Goal: Check status: Check status

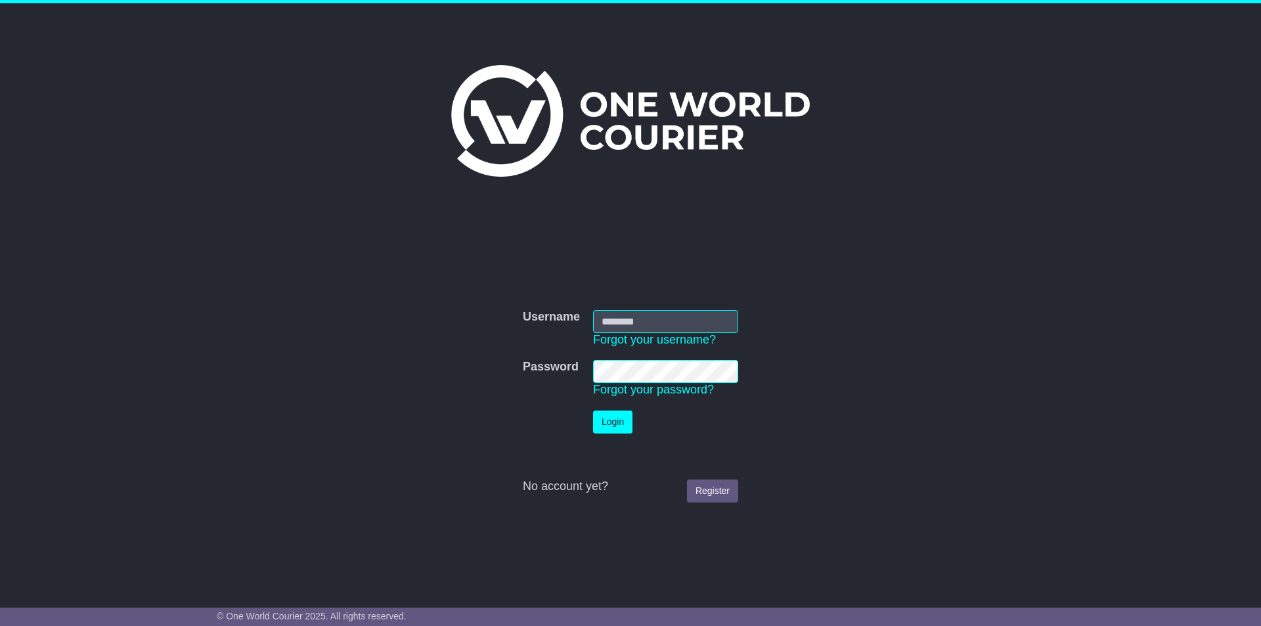
type input "**********"
click at [615, 414] on button "Login" at bounding box center [612, 422] width 39 height 23
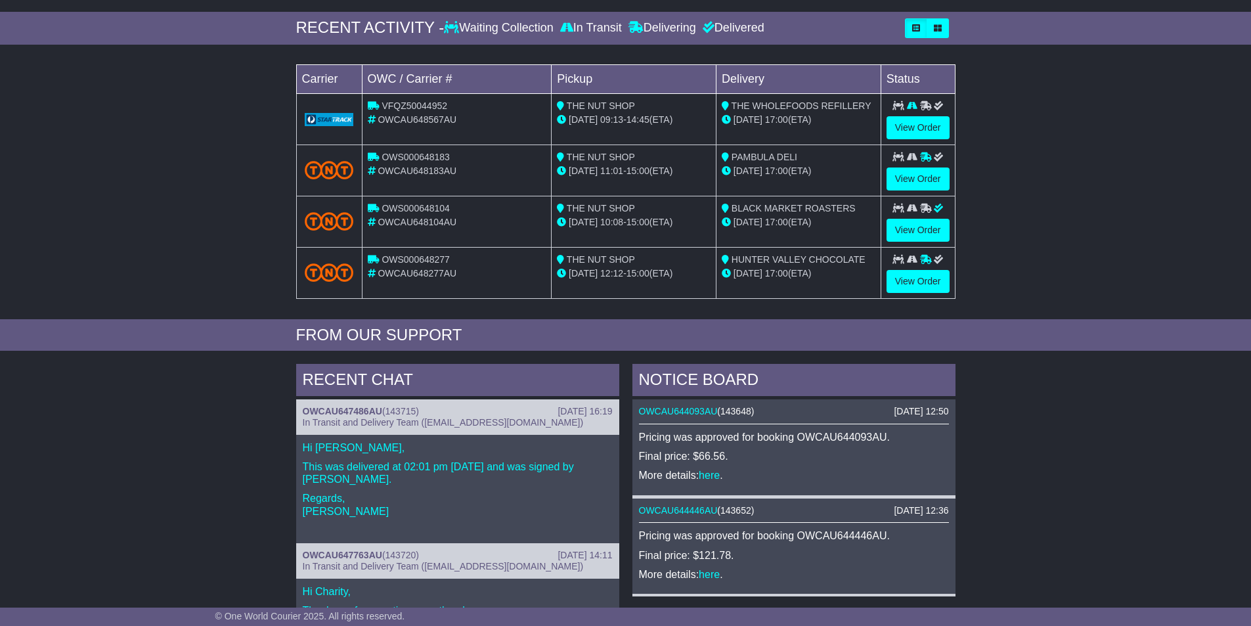
scroll to position [66, 0]
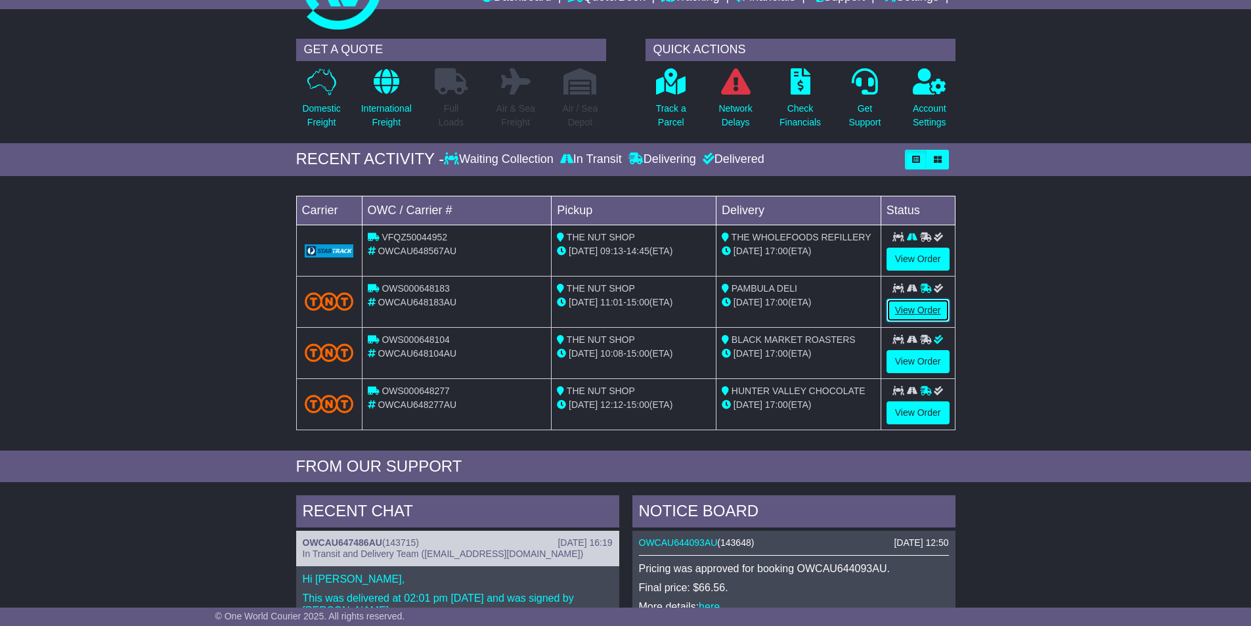
click at [913, 303] on link "View Order" at bounding box center [918, 310] width 63 height 23
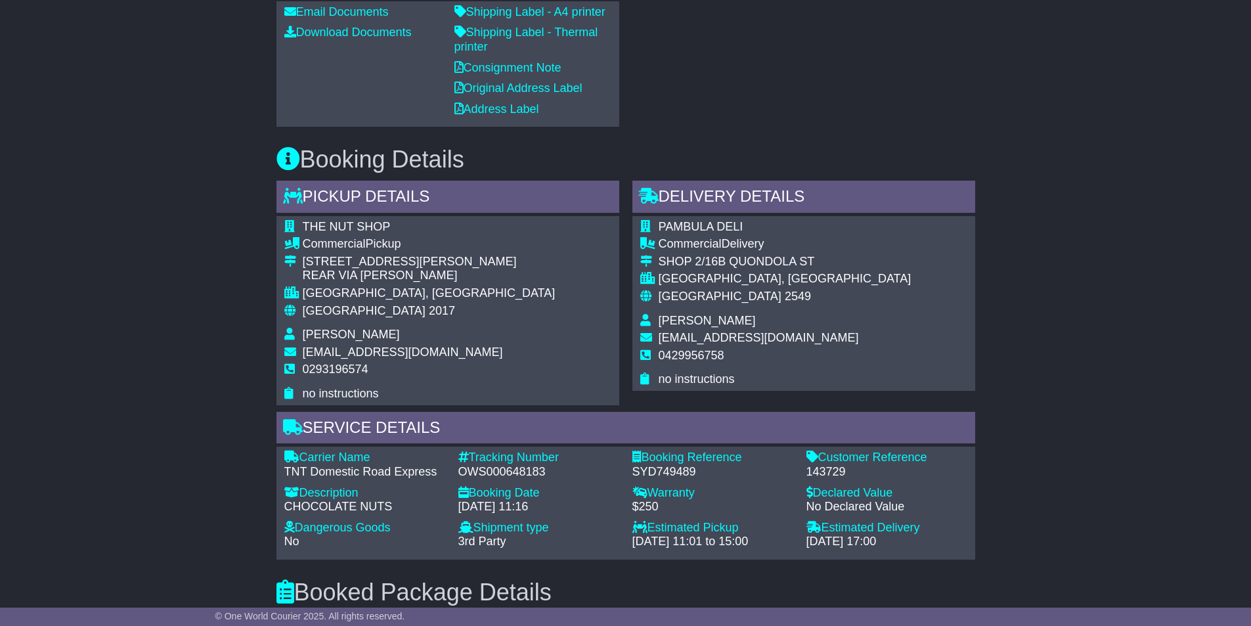
scroll to position [131, 0]
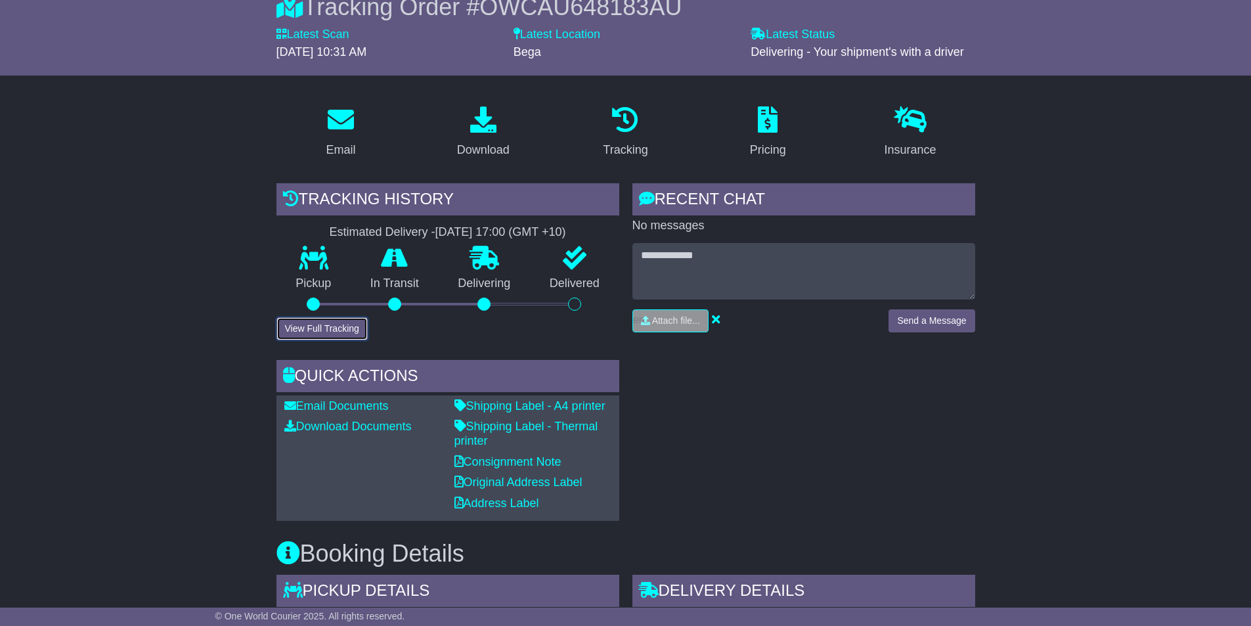
click at [367, 334] on button "View Full Tracking" at bounding box center [322, 328] width 91 height 23
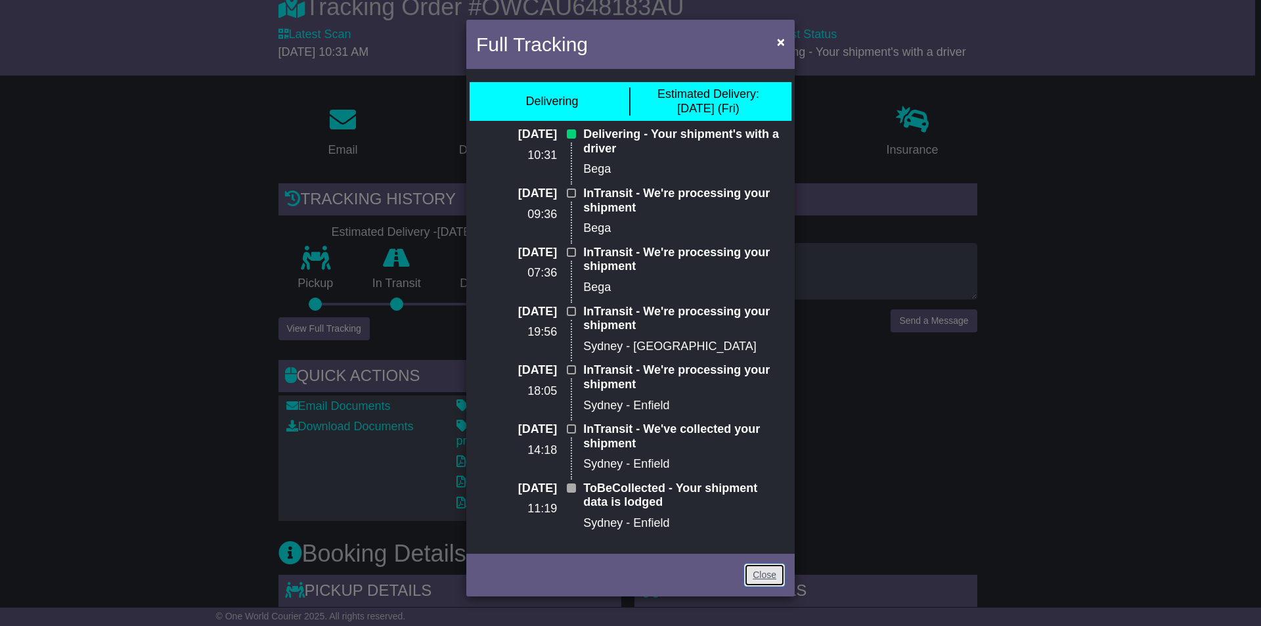
click at [762, 574] on link "Close" at bounding box center [764, 575] width 41 height 23
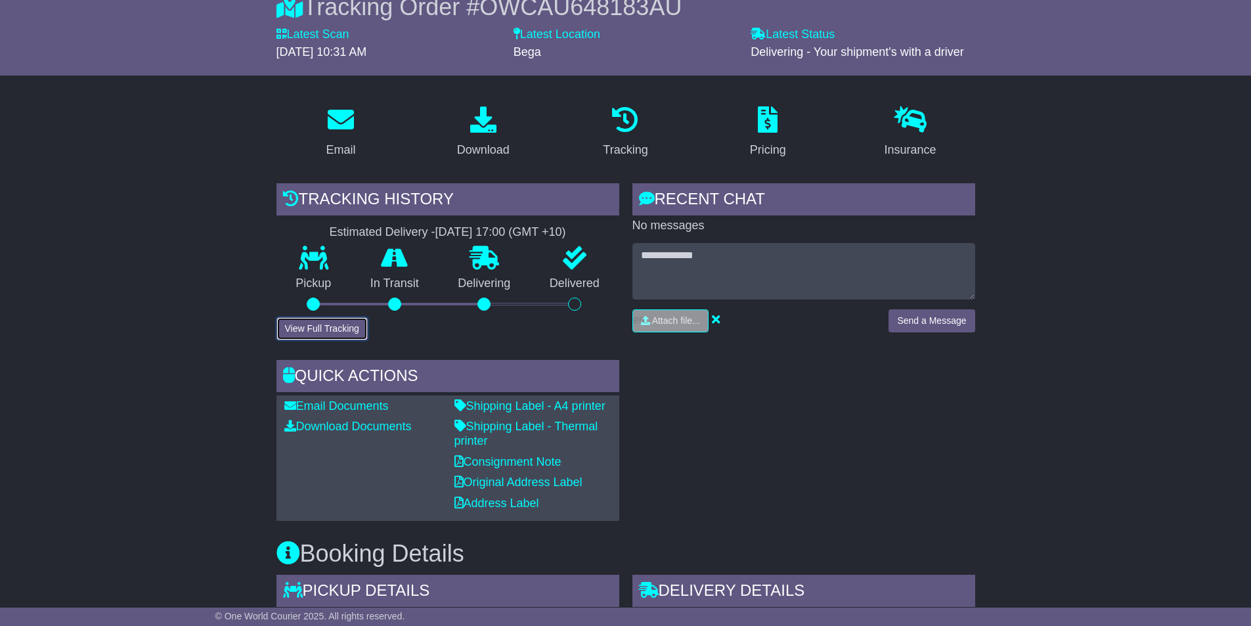
scroll to position [197, 0]
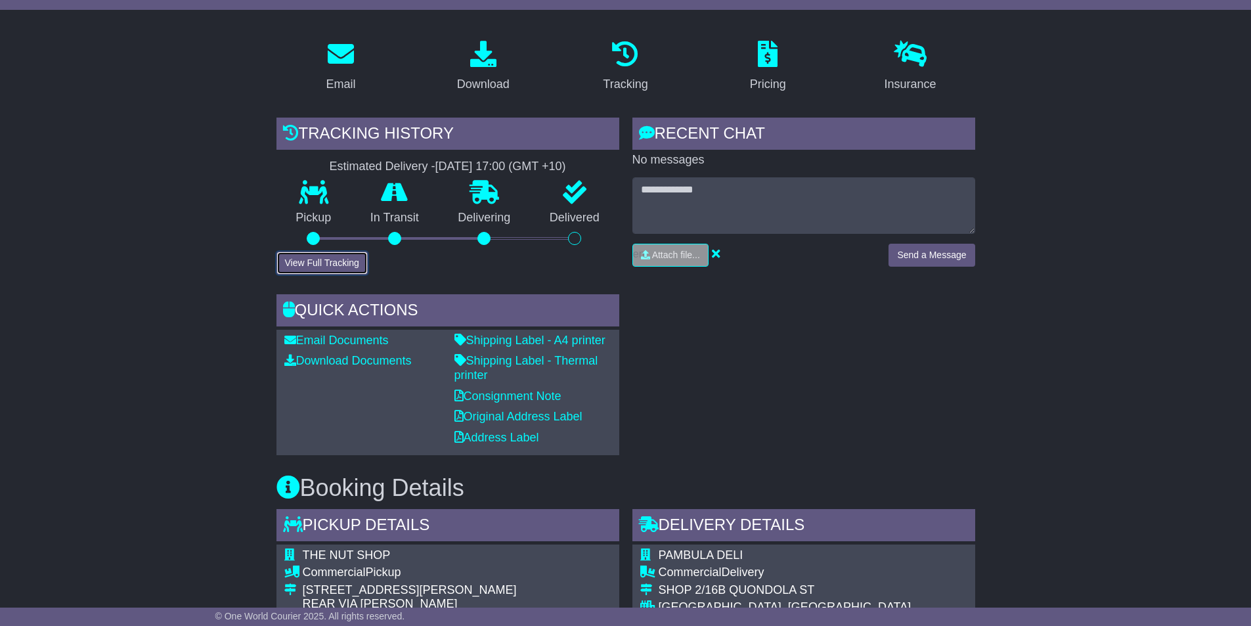
click at [332, 259] on button "View Full Tracking" at bounding box center [322, 263] width 91 height 23
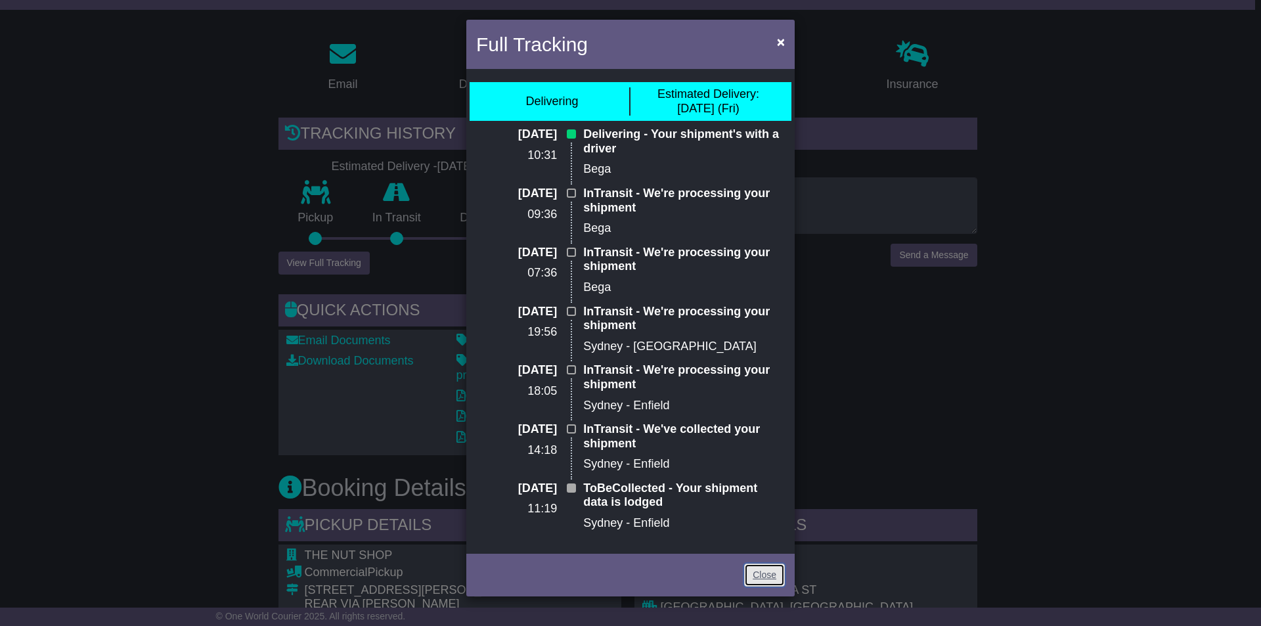
click at [775, 568] on link "Close" at bounding box center [764, 575] width 41 height 23
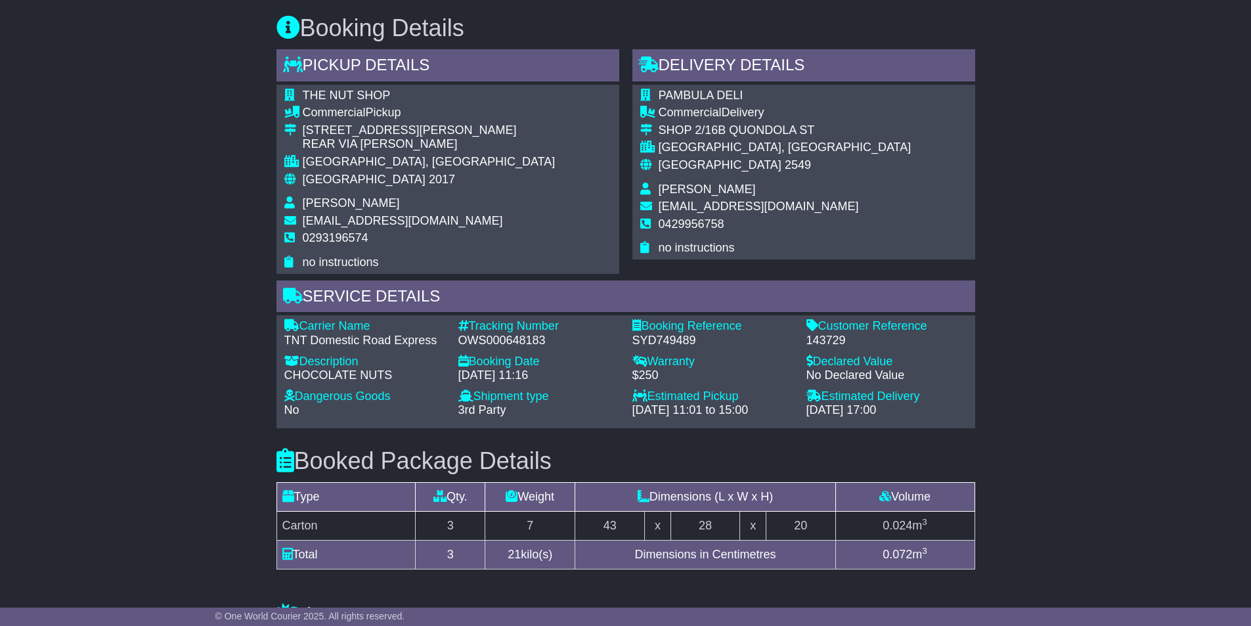
scroll to position [460, 0]
